Goal: Information Seeking & Learning: Compare options

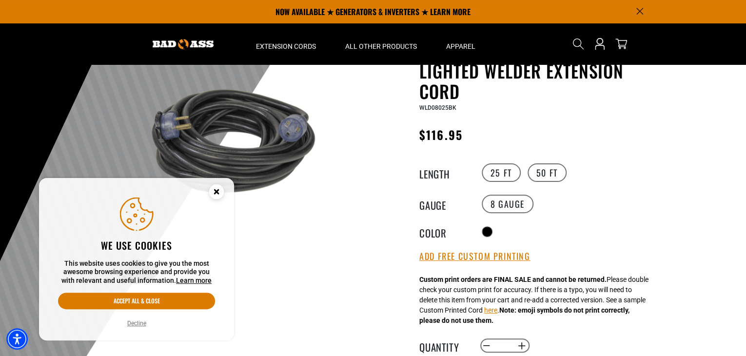
scroll to position [6, 0]
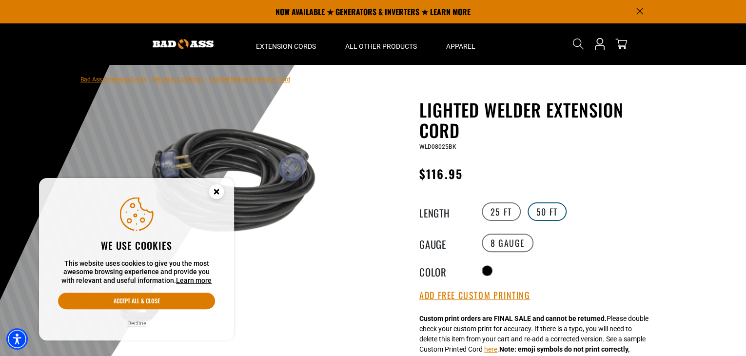
click at [547, 208] on label "50 FT" at bounding box center [546, 211] width 39 height 19
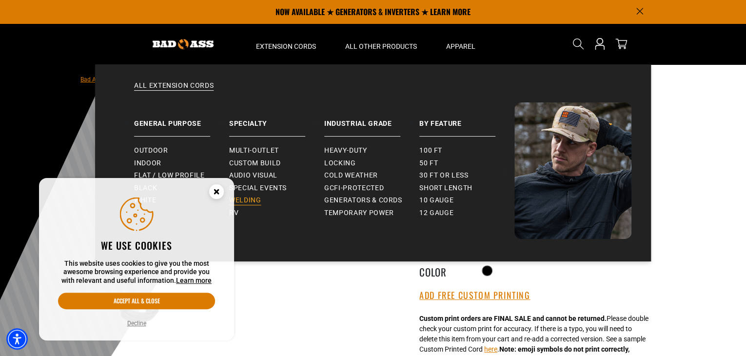
click at [250, 196] on span "Welding" at bounding box center [245, 200] width 32 height 9
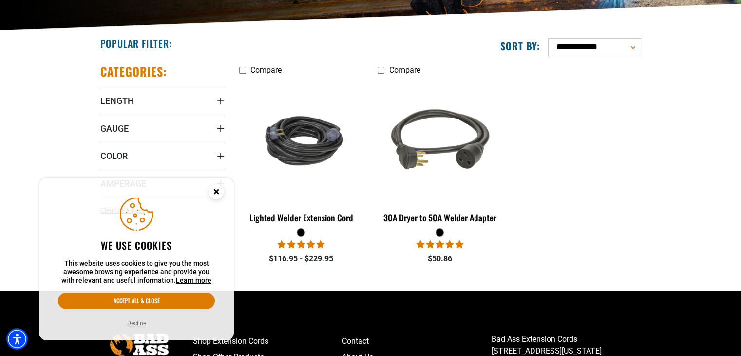
scroll to position [219, 0]
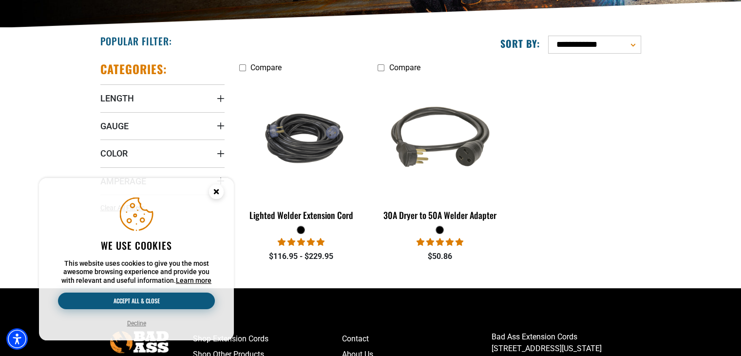
click at [151, 299] on button "Accept all & close" at bounding box center [136, 301] width 157 height 17
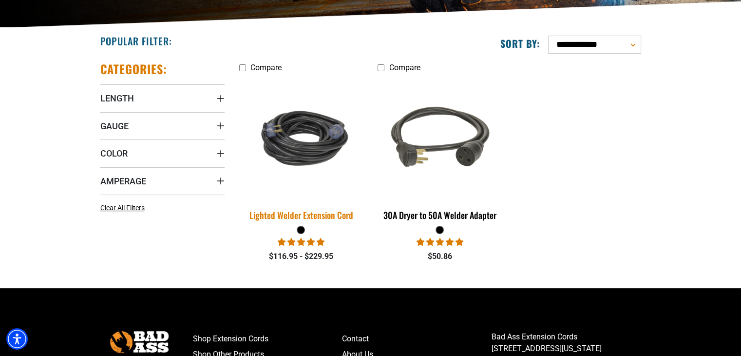
click at [316, 154] on img at bounding box center [301, 138] width 137 height 83
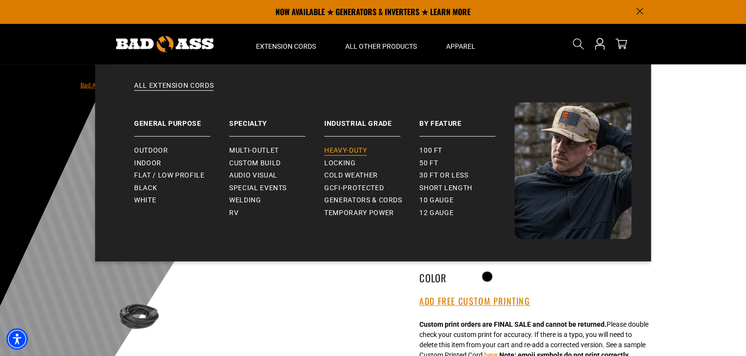
click at [333, 148] on span "Heavy-Duty" at bounding box center [345, 150] width 42 height 9
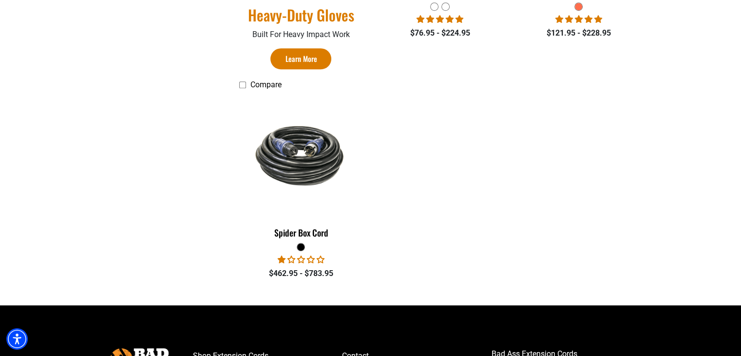
scroll to position [690, 0]
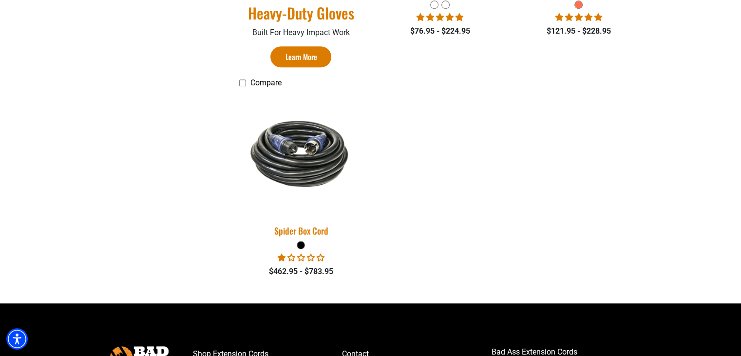
click at [290, 151] on img at bounding box center [301, 153] width 137 height 83
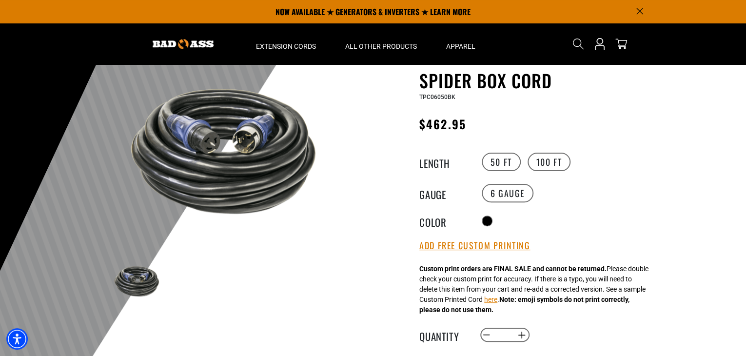
scroll to position [19, 0]
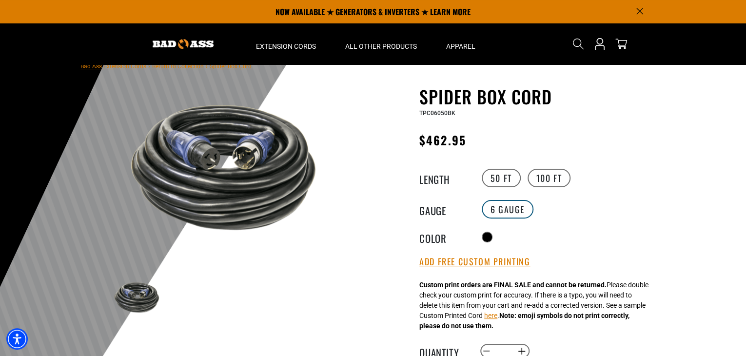
click at [513, 215] on label "6 Gauge" at bounding box center [508, 209] width 52 height 19
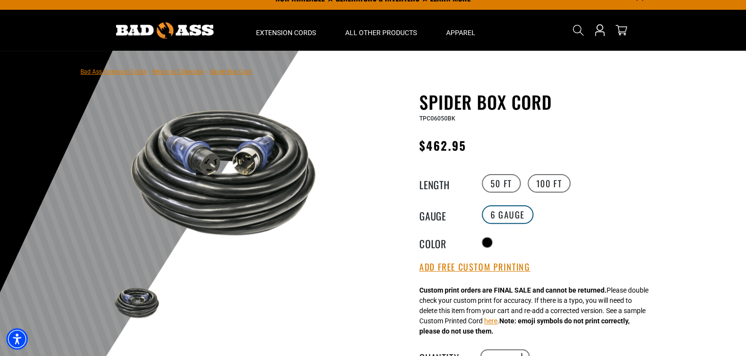
scroll to position [0, 0]
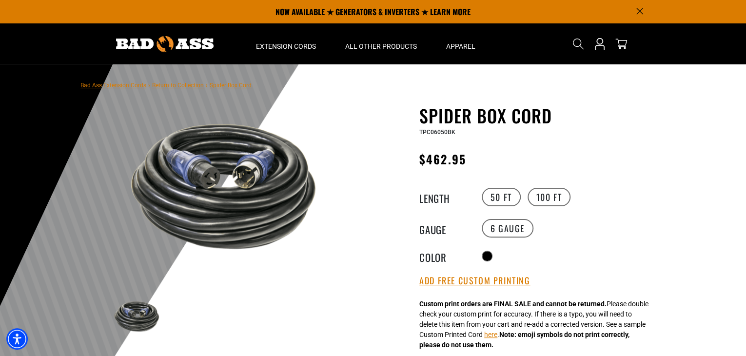
click at [493, 96] on div at bounding box center [373, 303] width 746 height 478
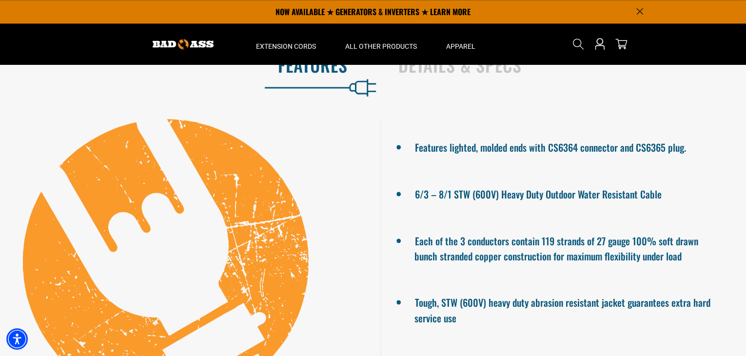
scroll to position [540, 0]
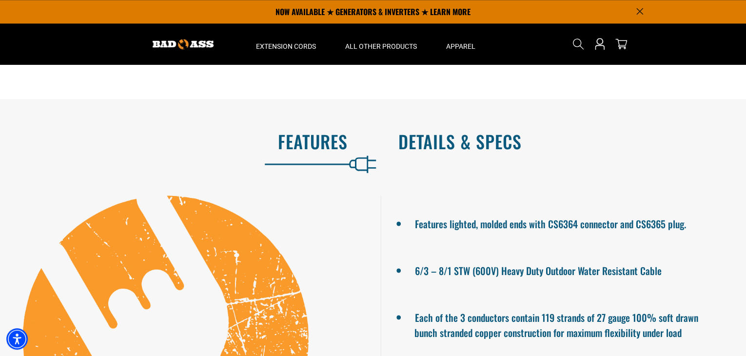
click at [456, 141] on h2 "Details & Specs" at bounding box center [561, 141] width 327 height 20
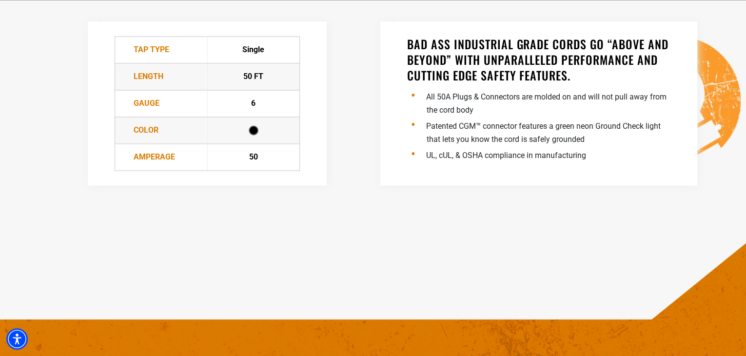
scroll to position [759, 0]
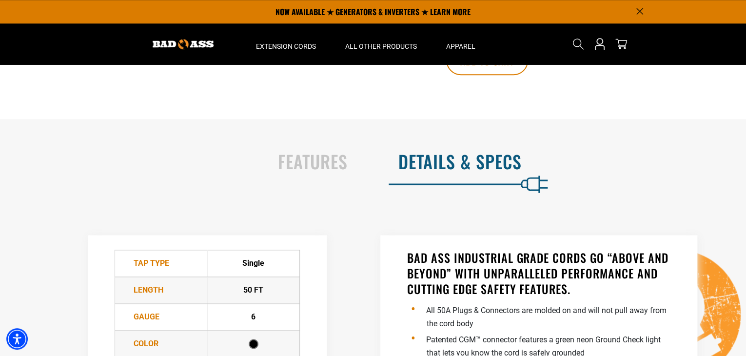
scroll to position [518, 0]
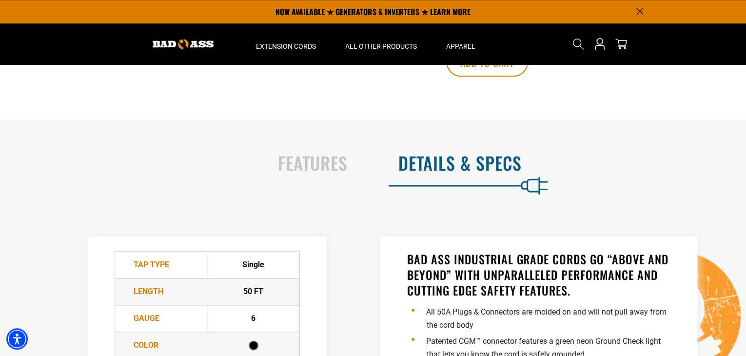
click at [301, 204] on div "Features Details & Specs Features lighted, molded ends with CS6364 connector an…" at bounding box center [373, 286] width 746 height 282
click at [311, 172] on h2 "Features" at bounding box center [183, 163] width 327 height 20
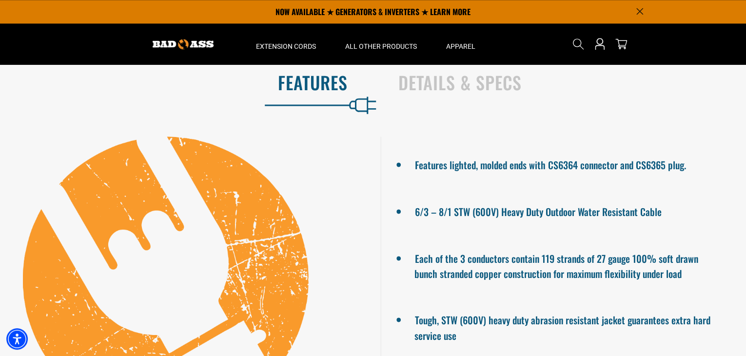
scroll to position [594, 0]
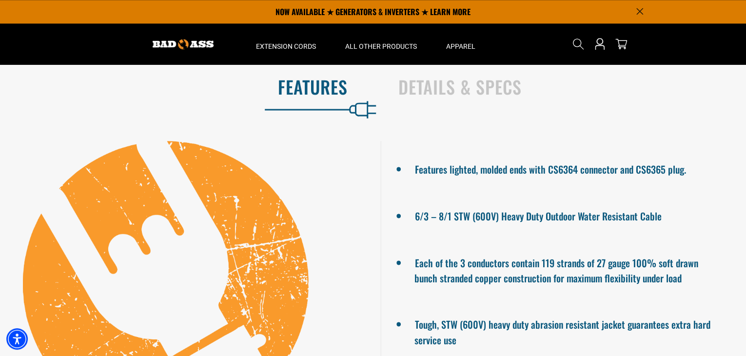
click at [666, 180] on ul "Features lighted, molded ends with CS6364 connector and CS6365 plug. 6/3 – 8/1 …" at bounding box center [563, 284] width 366 height 286
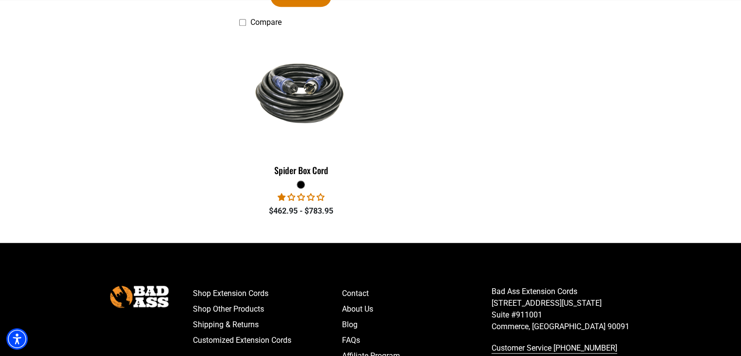
scroll to position [755, 0]
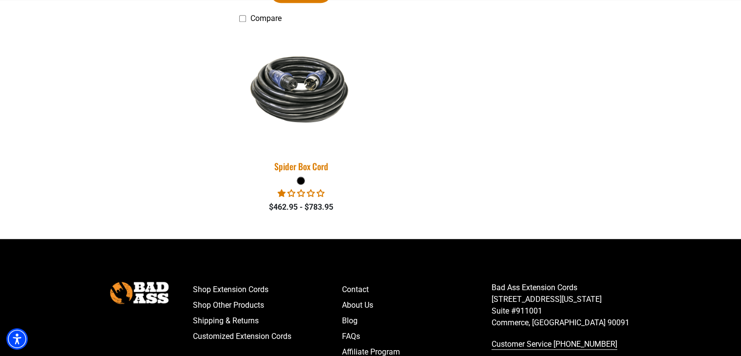
click at [297, 82] on img at bounding box center [301, 88] width 137 height 83
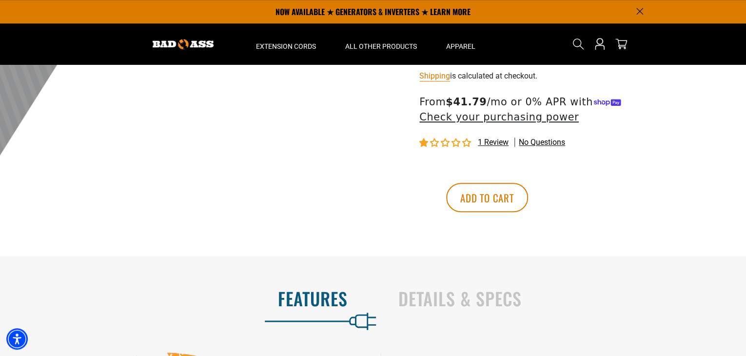
scroll to position [382, 0]
click at [502, 309] on h2 "Details & Specs" at bounding box center [561, 299] width 327 height 20
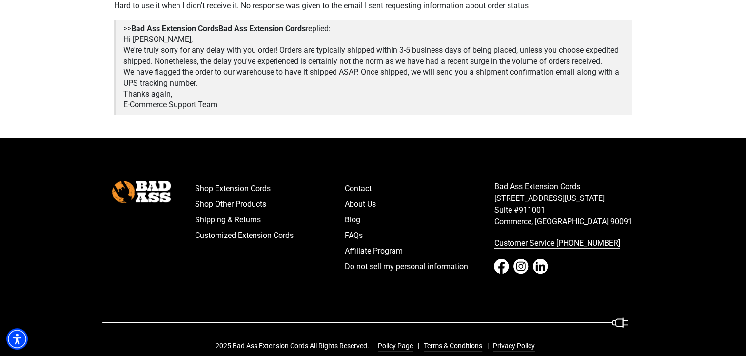
scroll to position [1858, 0]
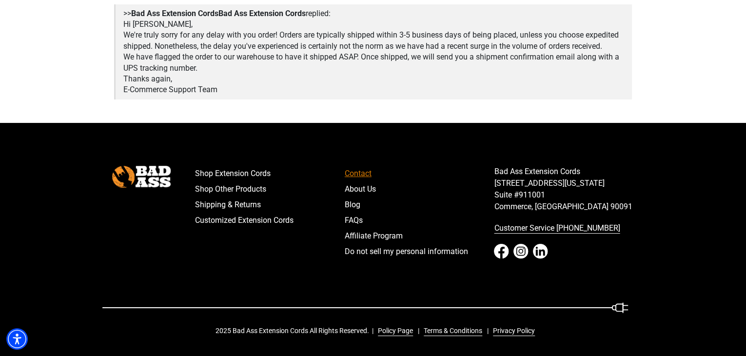
click at [361, 172] on link "Contact" at bounding box center [420, 174] width 150 height 16
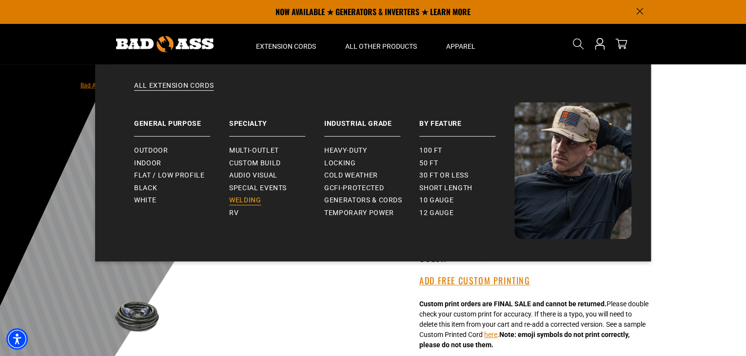
click at [242, 201] on span "Welding" at bounding box center [245, 200] width 32 height 9
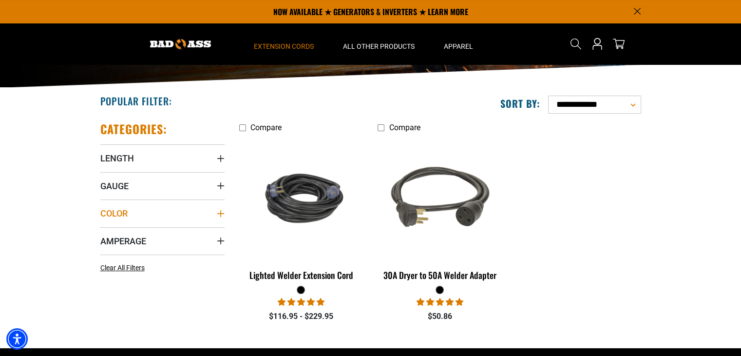
scroll to position [154, 0]
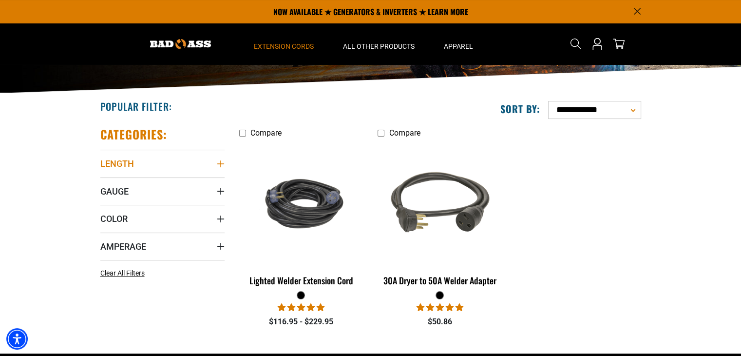
click at [213, 158] on summary "Length" at bounding box center [162, 163] width 124 height 27
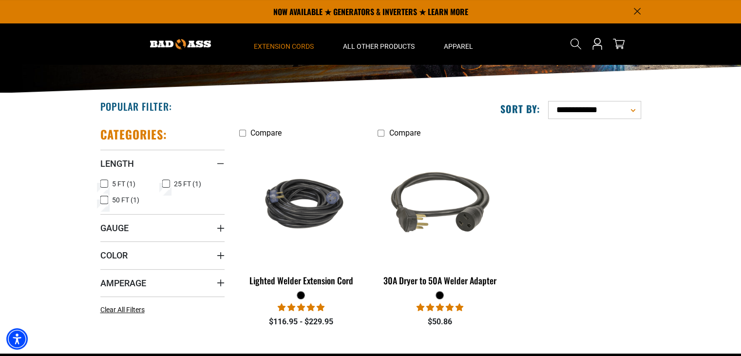
click at [107, 201] on icon at bounding box center [104, 200] width 8 height 13
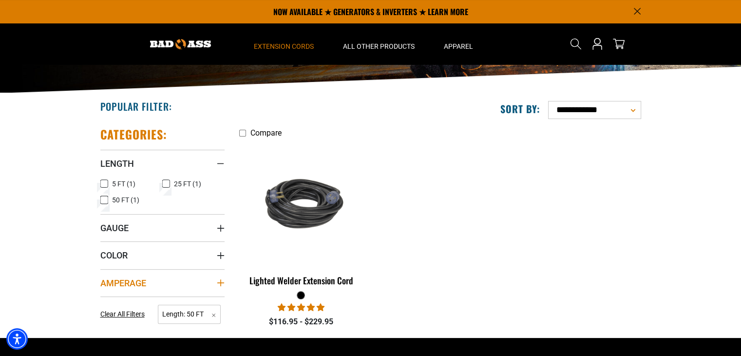
click at [221, 285] on icon "Amperage" at bounding box center [221, 283] width 8 height 8
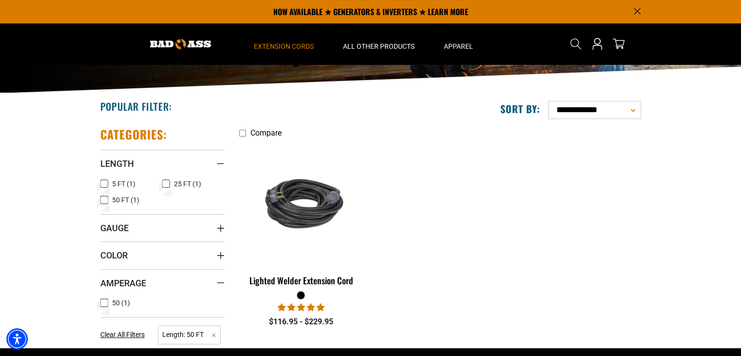
click at [104, 303] on icon at bounding box center [104, 302] width 8 height 13
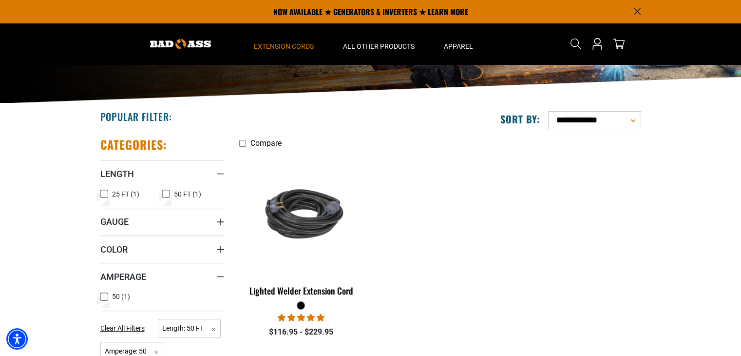
scroll to position [140, 0]
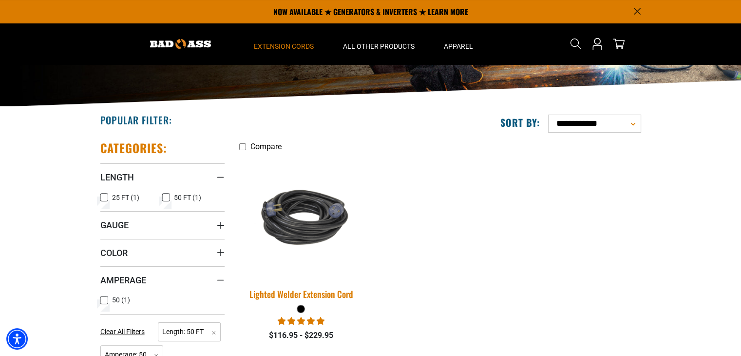
click at [312, 223] on img at bounding box center [301, 217] width 137 height 83
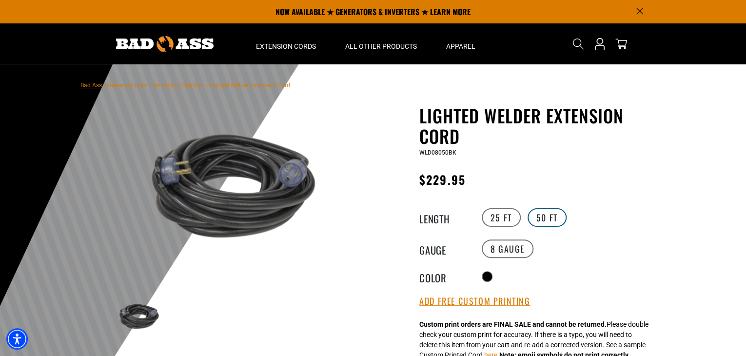
click at [551, 219] on label "50 FT" at bounding box center [546, 217] width 39 height 19
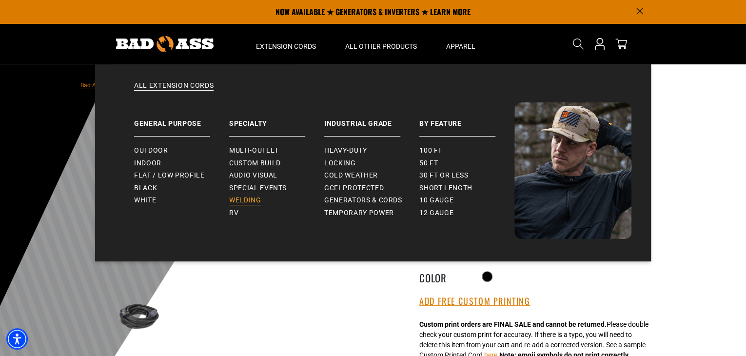
click at [249, 200] on span "Welding" at bounding box center [245, 200] width 32 height 9
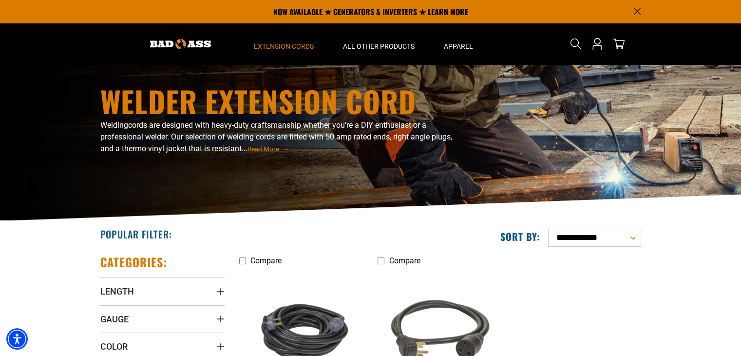
scroll to position [23, 0]
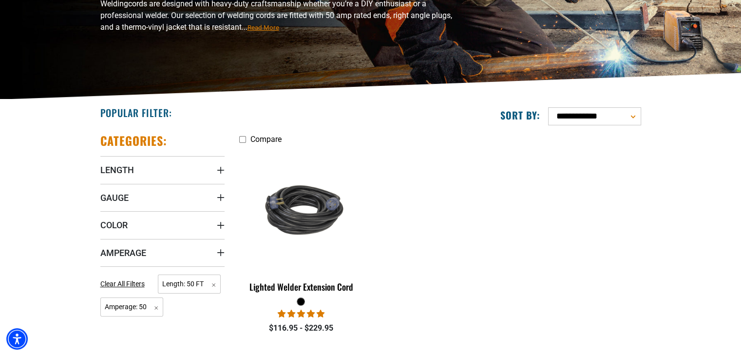
scroll to position [155, 0]
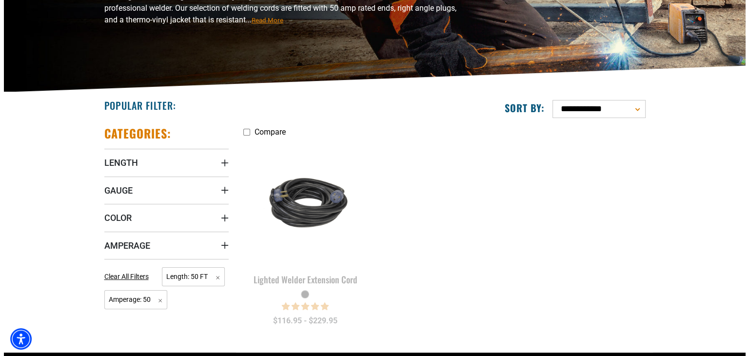
scroll to position [154, 0]
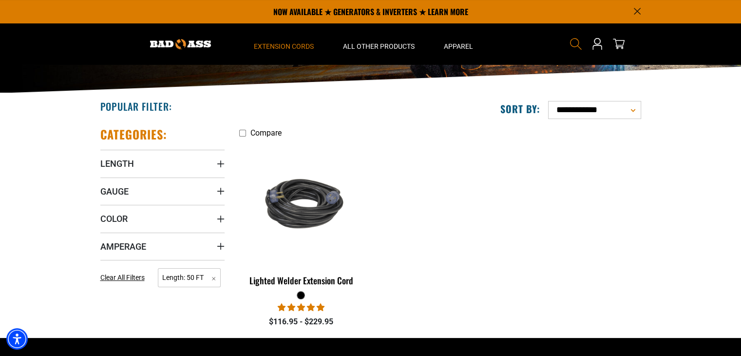
click at [578, 42] on icon "Search" at bounding box center [576, 44] width 13 height 13
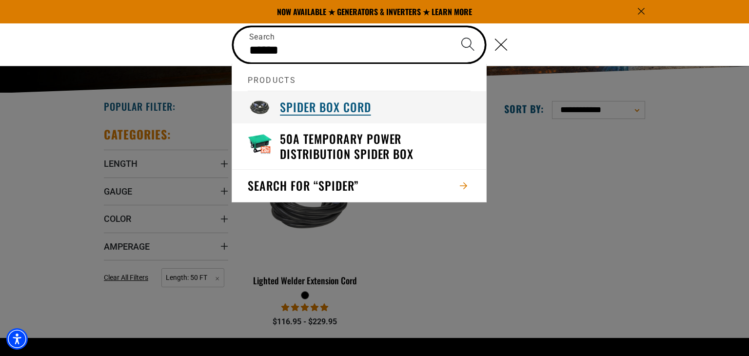
type input "******"
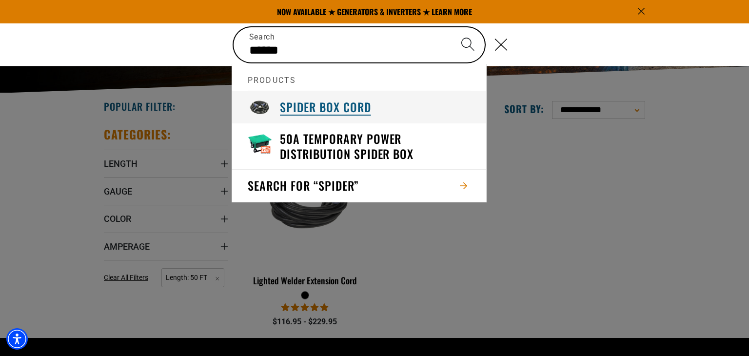
click at [382, 104] on link "Spider Box Cord" at bounding box center [359, 107] width 254 height 32
